Goal: Information Seeking & Learning: Learn about a topic

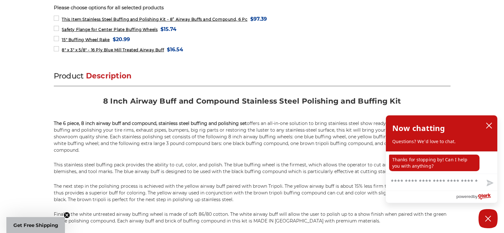
scroll to position [350, 0]
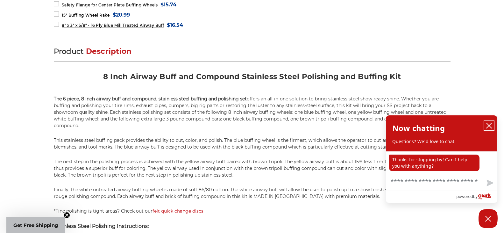
click at [491, 127] on icon "close chatbox" at bounding box center [489, 125] width 6 height 6
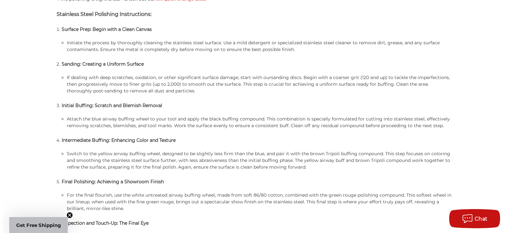
scroll to position [573, 0]
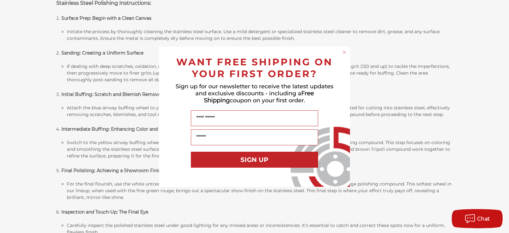
click at [345, 52] on circle "Close dialog" at bounding box center [345, 52] width 6 height 6
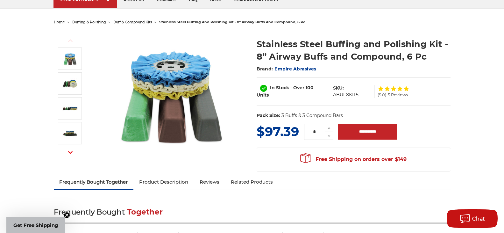
scroll to position [0, 0]
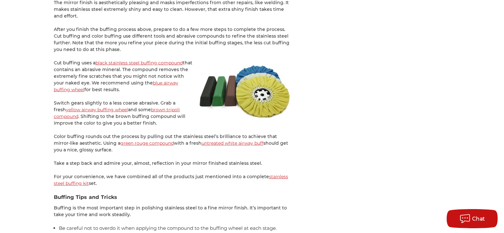
scroll to position [1082, 0]
